Goal: Use online tool/utility: Utilize a website feature to perform a specific function

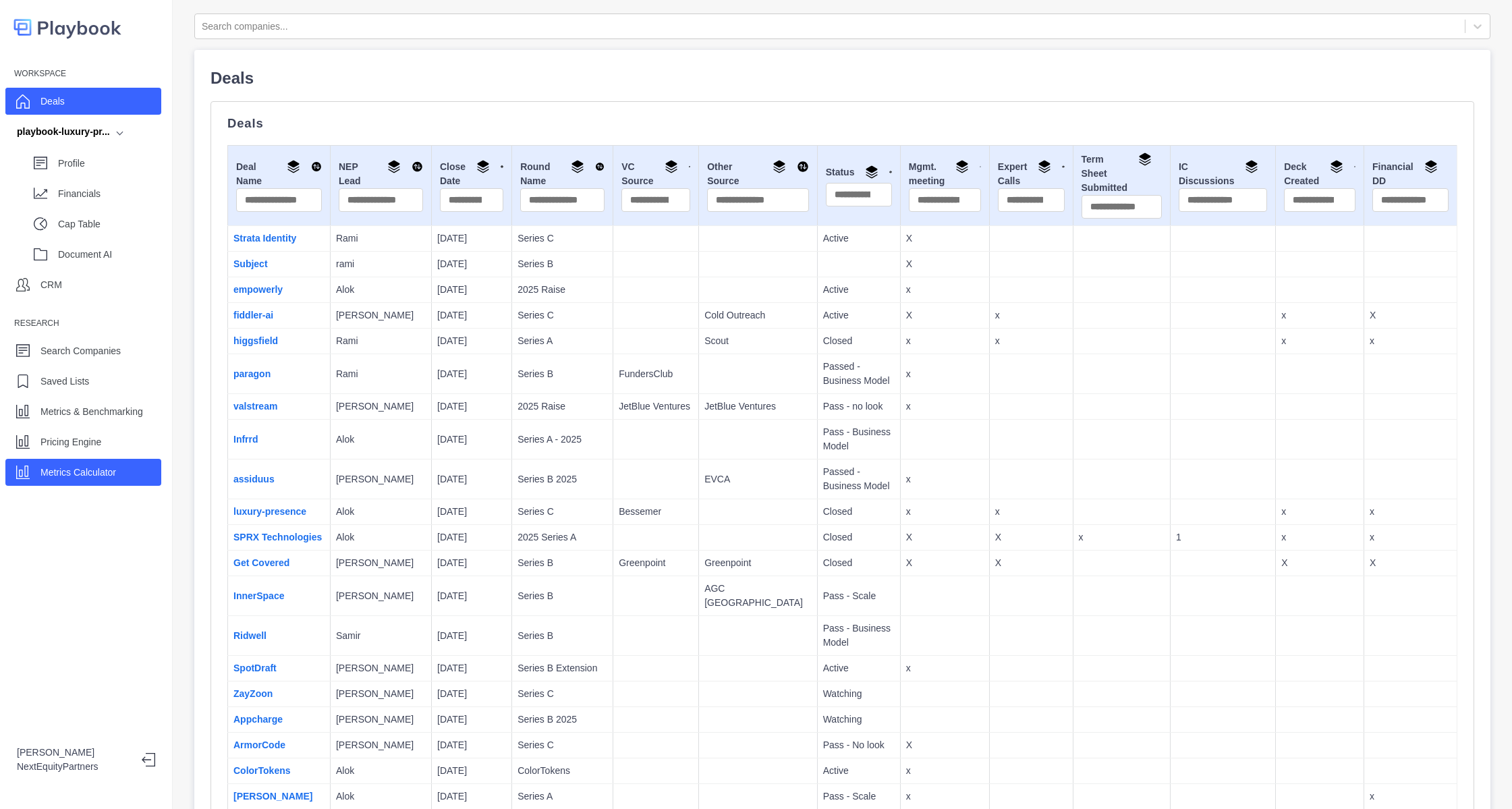
click at [61, 484] on div "Metrics Calculator" at bounding box center [84, 472] width 156 height 27
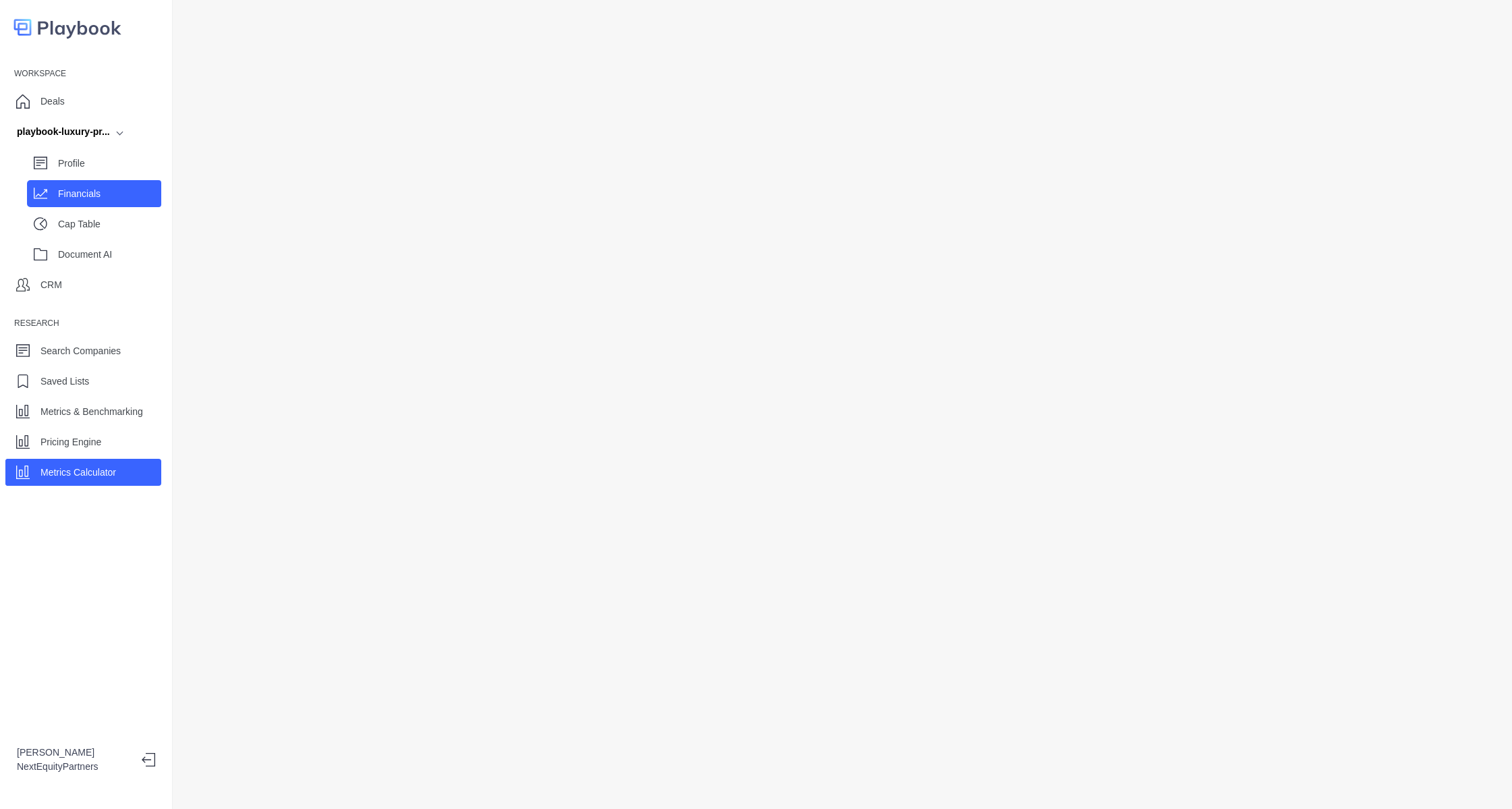
click at [87, 199] on p "Financials" at bounding box center [109, 194] width 103 height 14
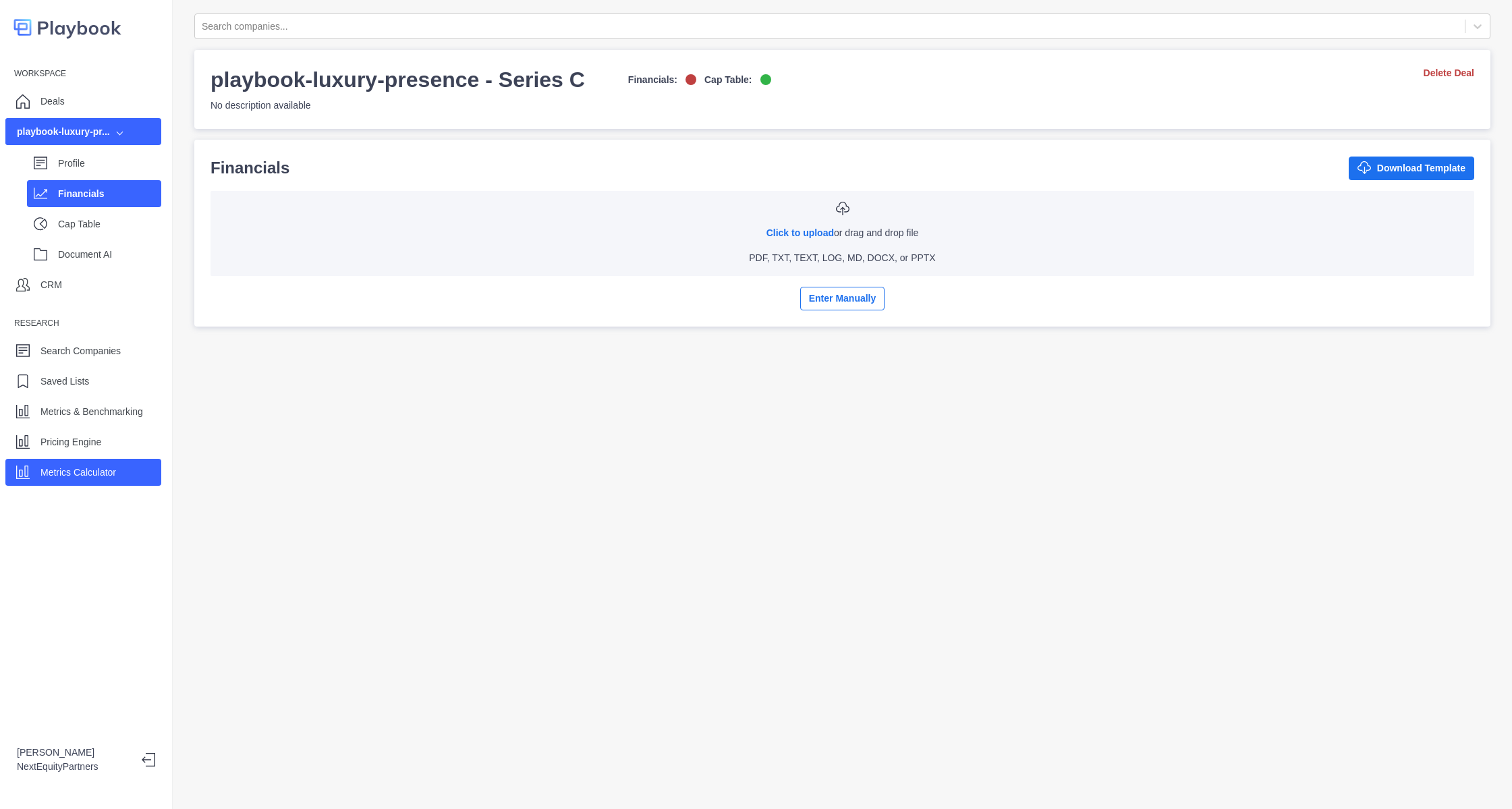
click at [115, 471] on p "Metrics Calculator" at bounding box center [79, 472] width 76 height 14
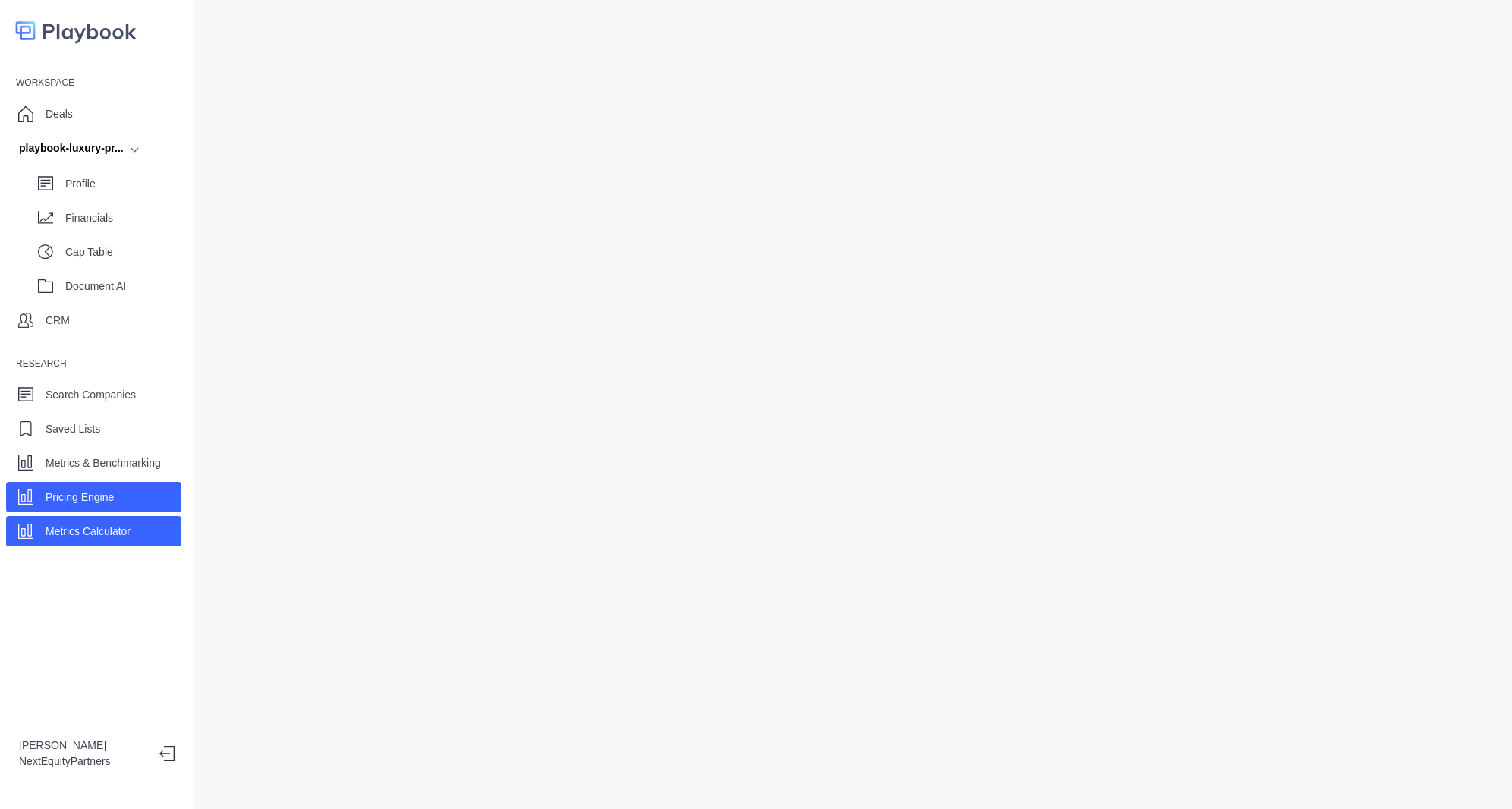
click at [111, 495] on p "Pricing Engine" at bounding box center [80, 498] width 68 height 16
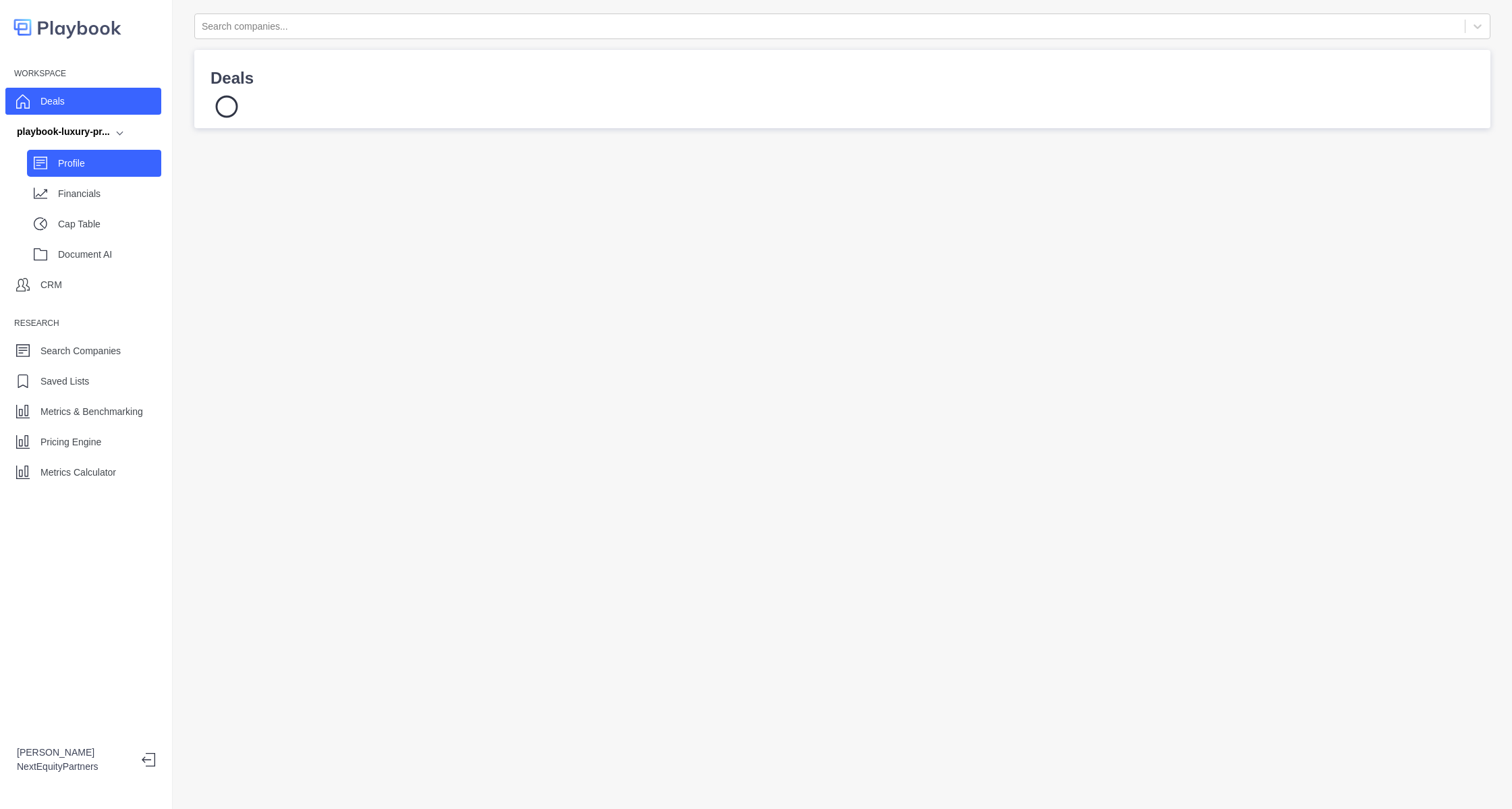
click at [123, 167] on p "Profile" at bounding box center [109, 164] width 103 height 14
